Goal: Task Accomplishment & Management: Manage account settings

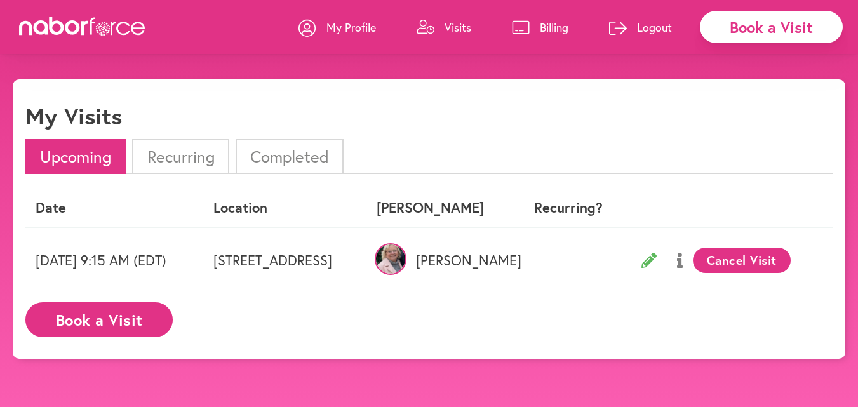
click at [333, 24] on p "My Profile" at bounding box center [351, 27] width 50 height 15
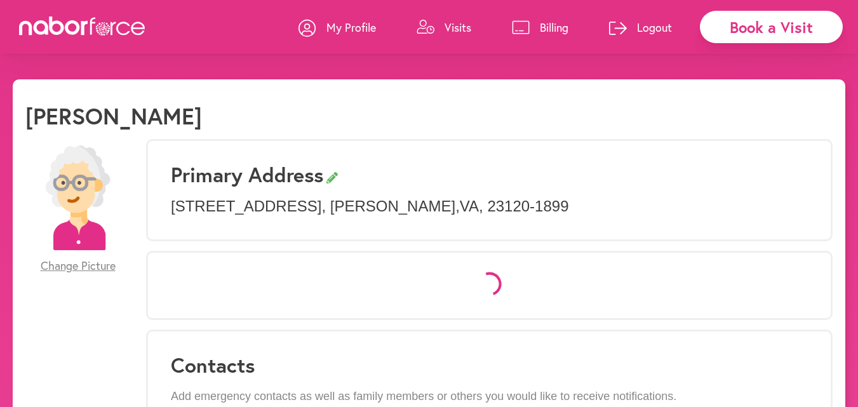
select select "*"
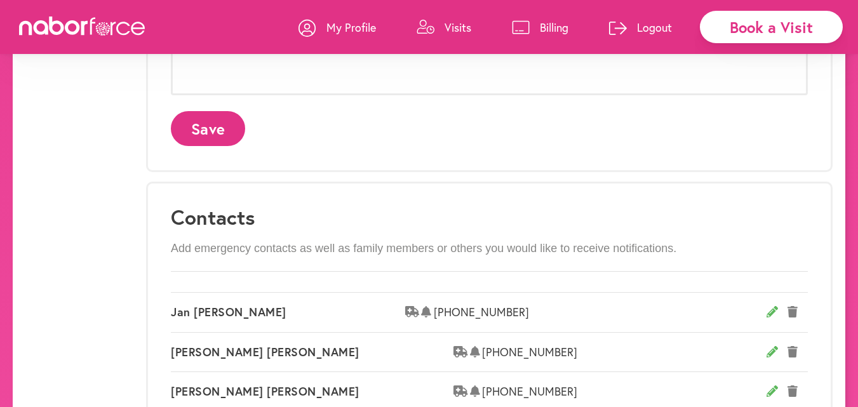
scroll to position [1126, 0]
